Goal: Information Seeking & Learning: Learn about a topic

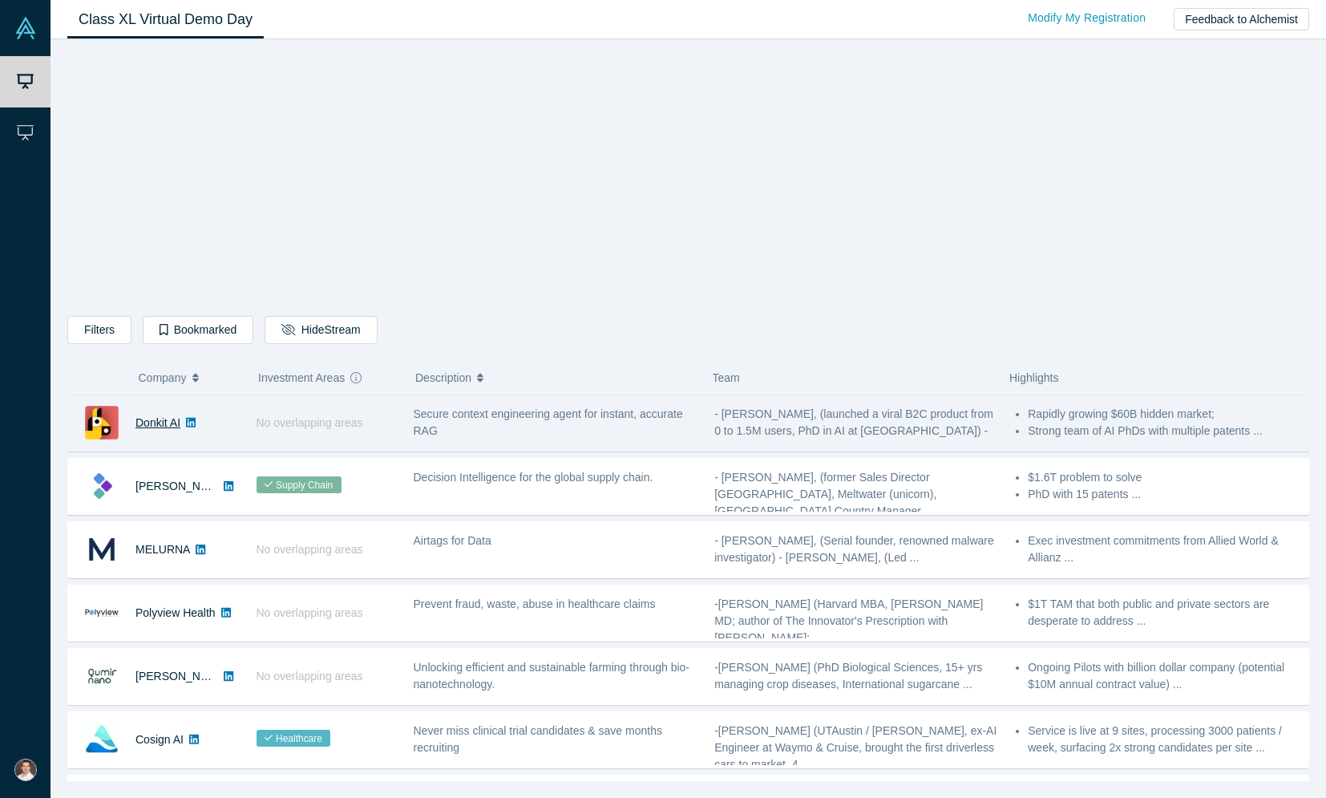
click at [152, 423] on link "Donkit AI" at bounding box center [157, 422] width 45 height 13
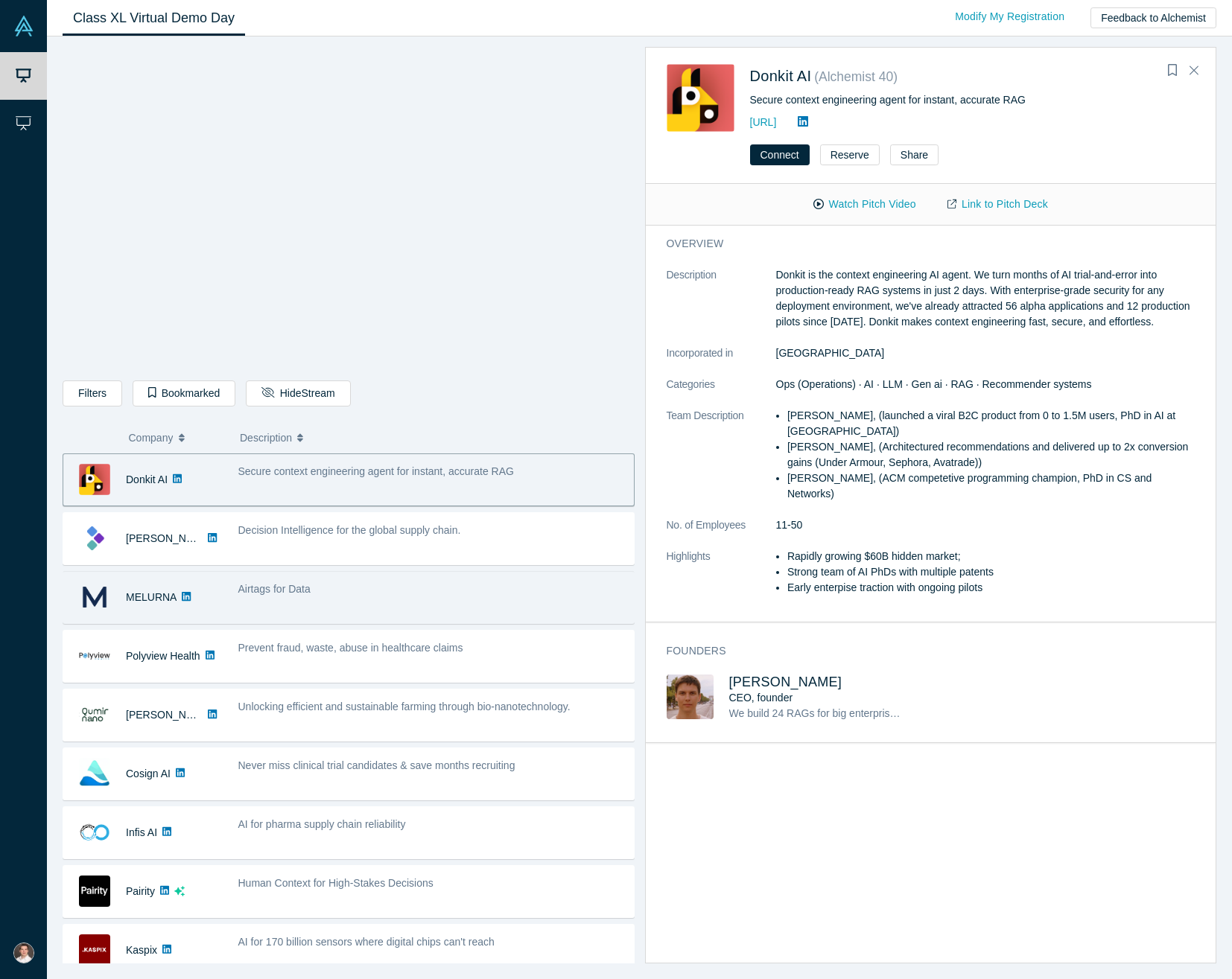
click at [357, 601] on div "Airtags for Data" at bounding box center [432, 597] width 404 height 47
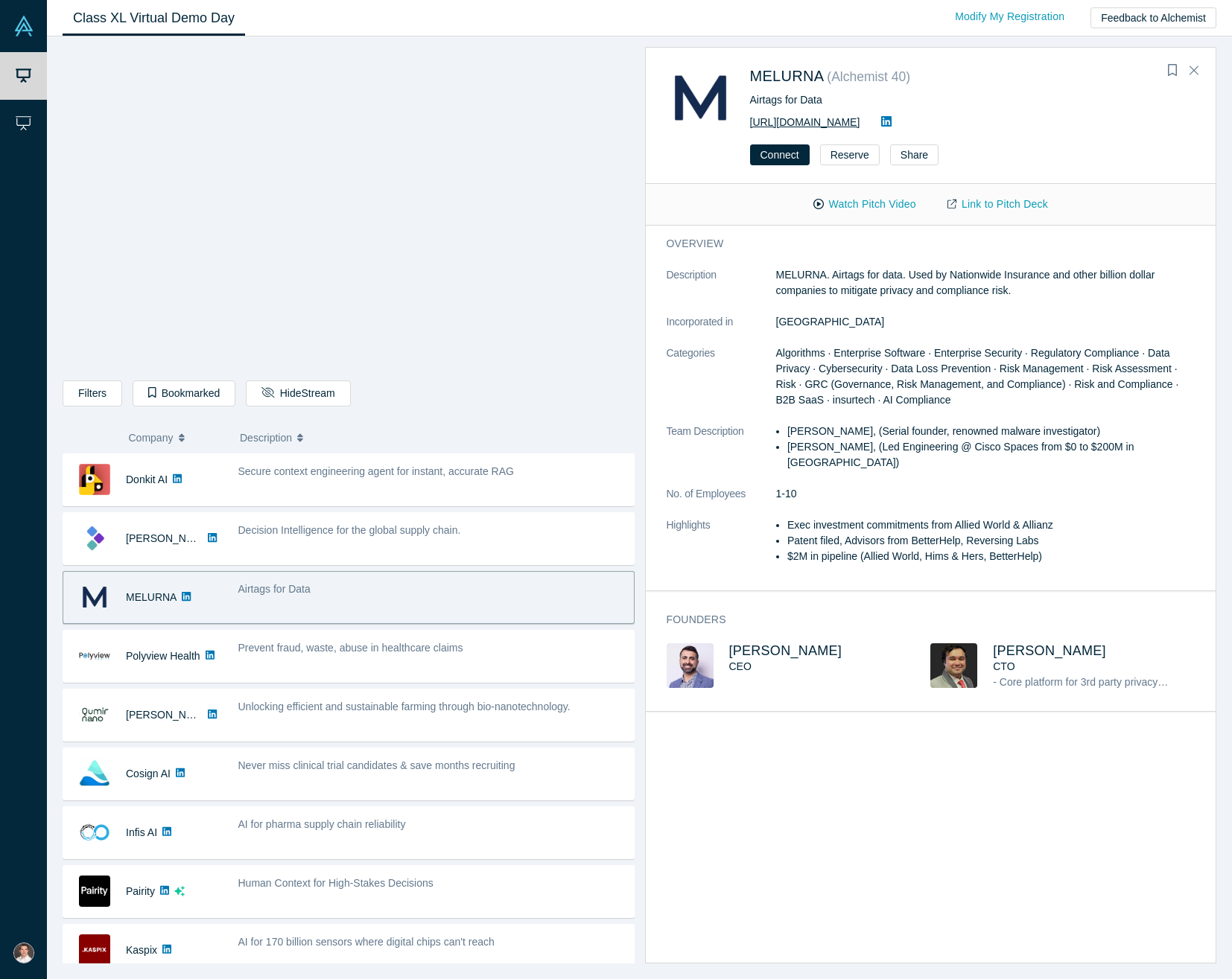
click at [813, 120] on link "https://www.melurna.com" at bounding box center [805, 122] width 111 height 12
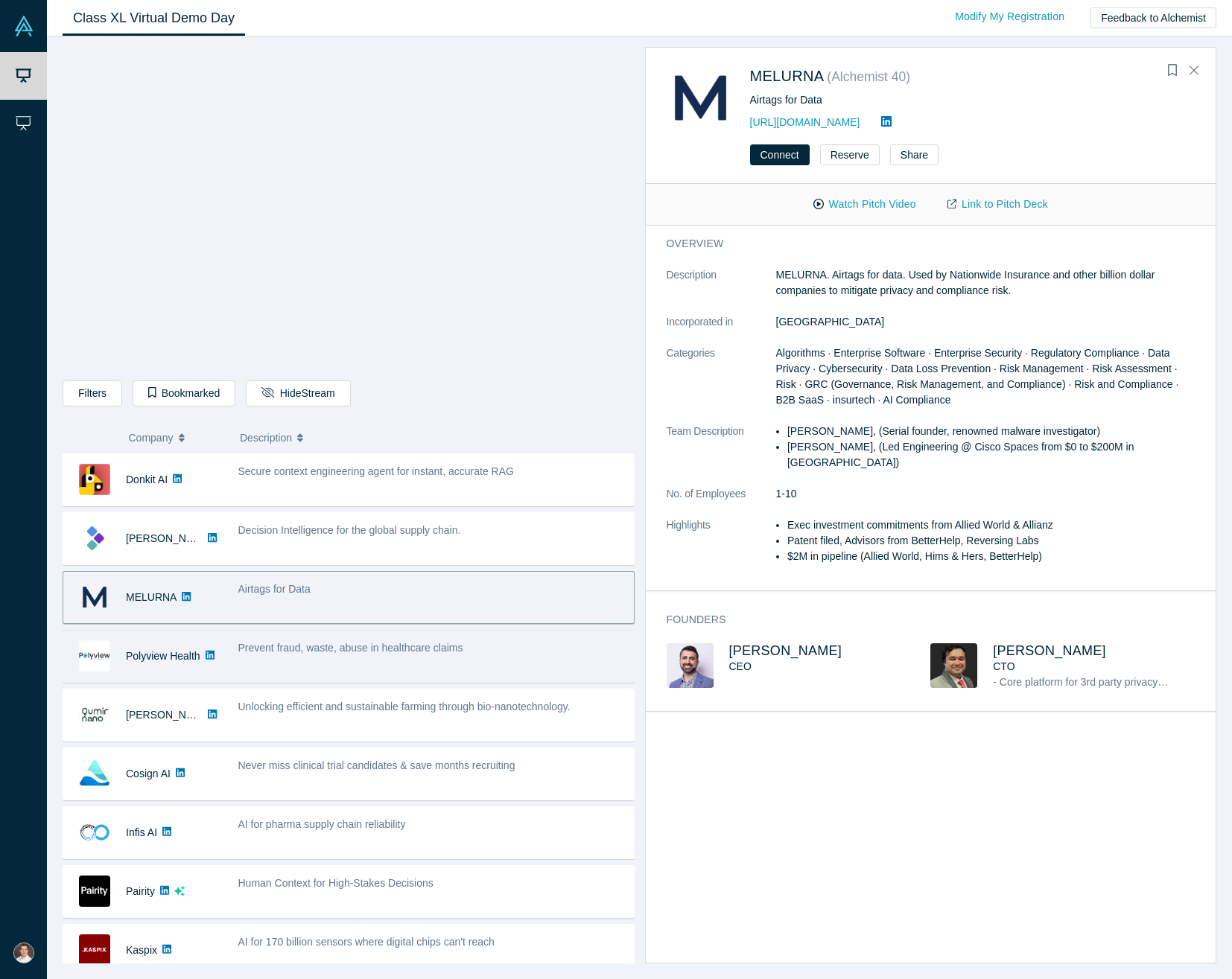
click at [271, 648] on span "Prevent fraud, waste, abuse in healthcare claims" at bounding box center [351, 647] width 225 height 12
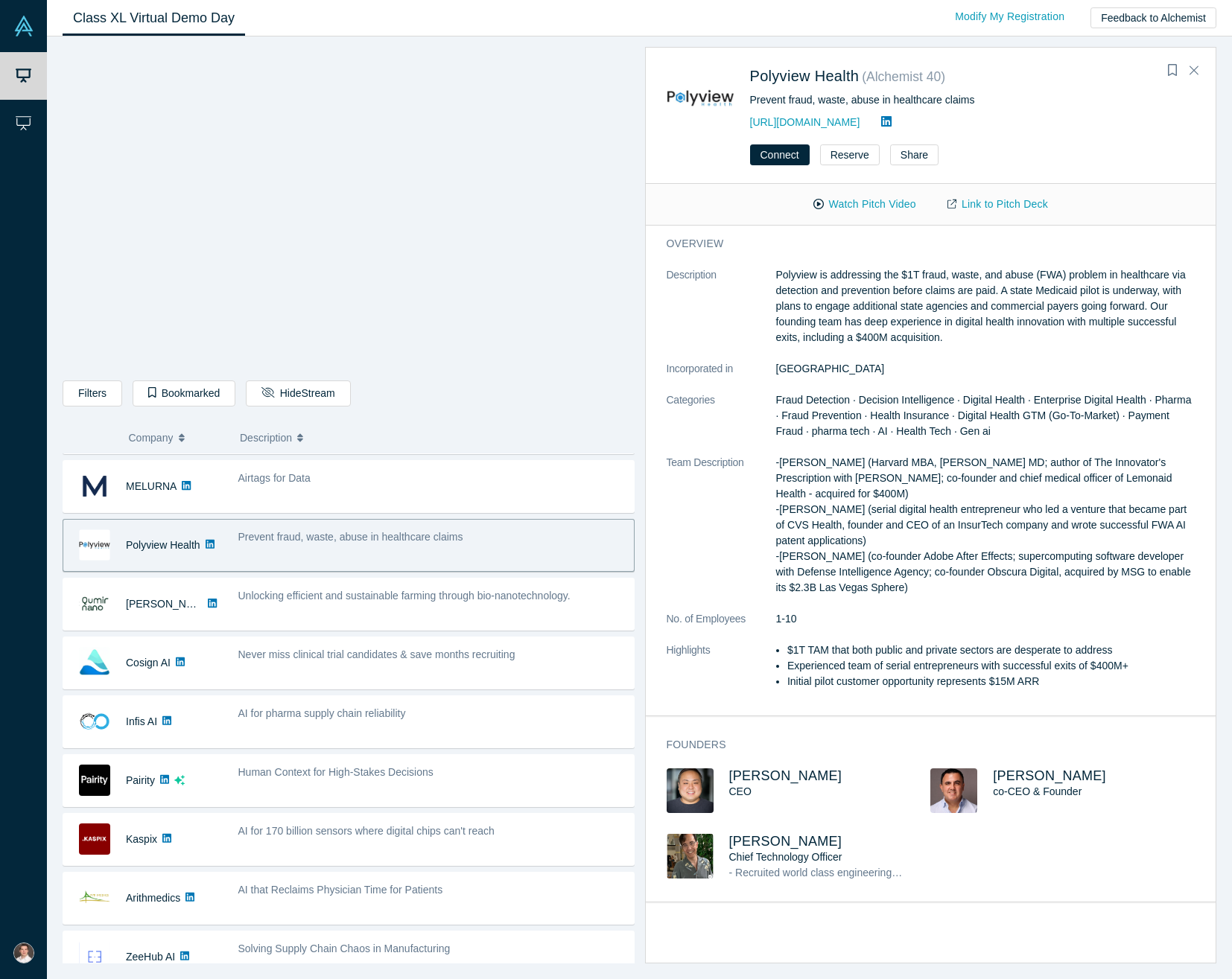
scroll to position [114, 0]
